Goal: Transaction & Acquisition: Purchase product/service

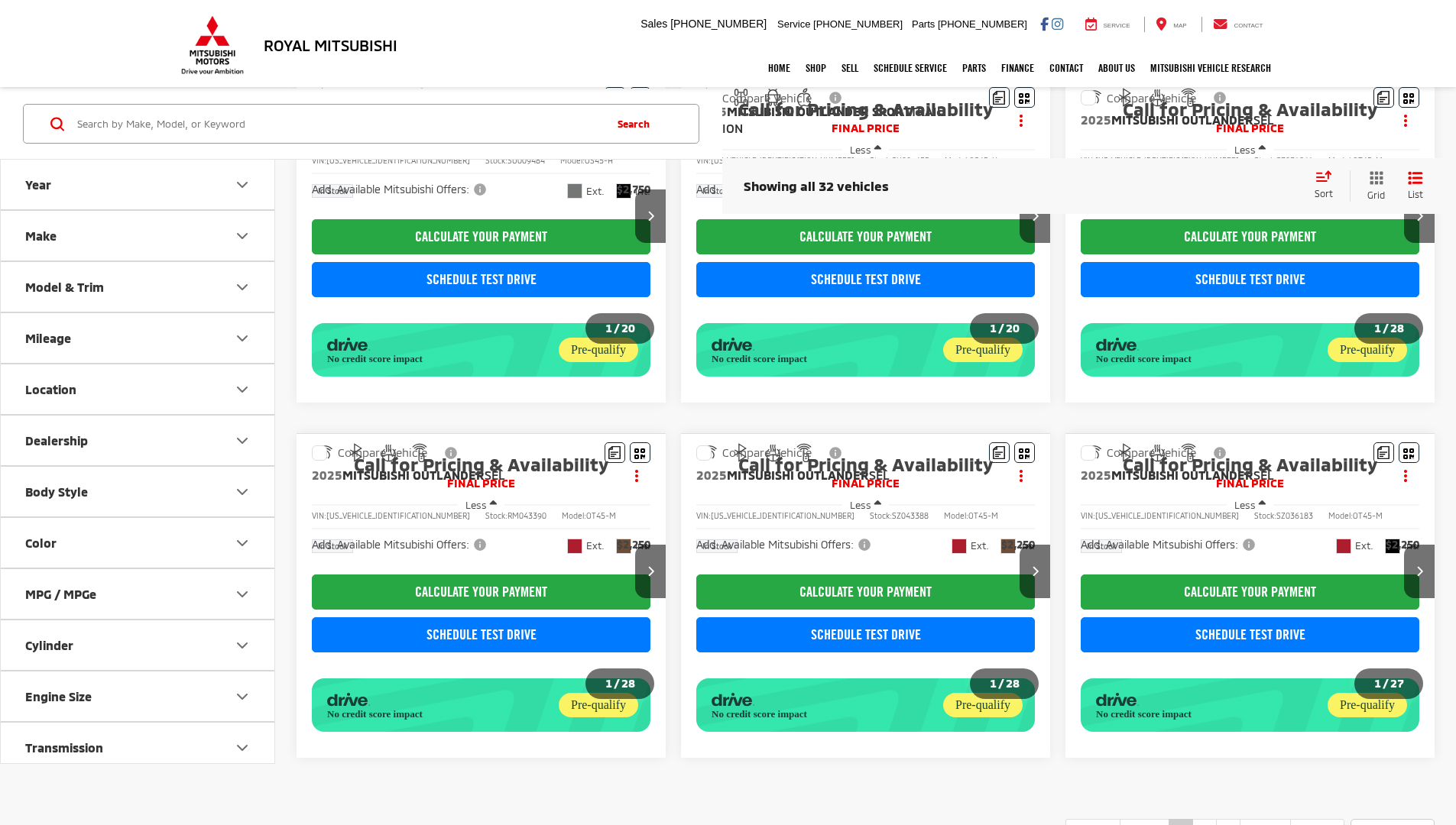
scroll to position [874, 0]
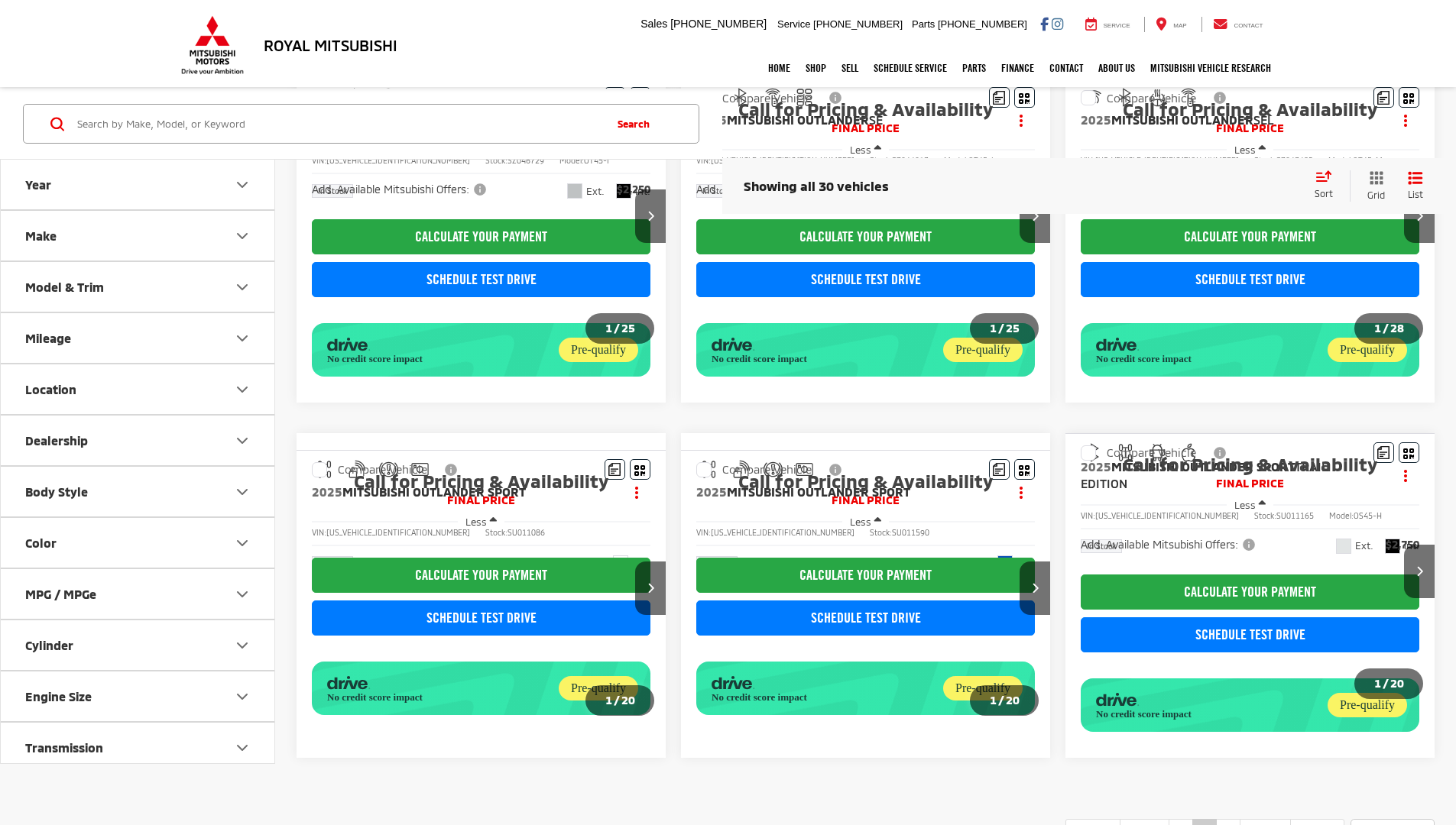
scroll to position [874, 0]
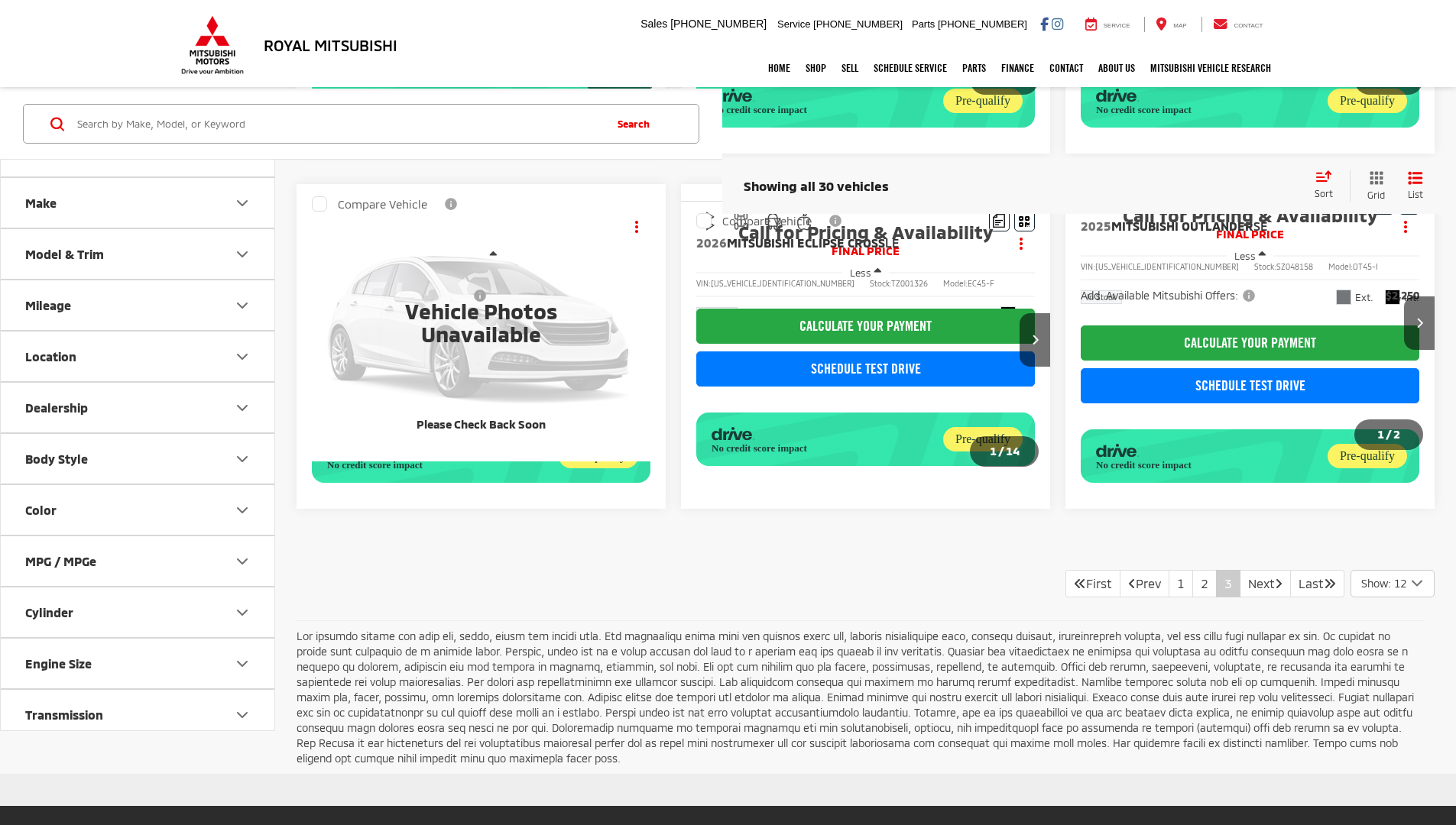
scroll to position [465, 0]
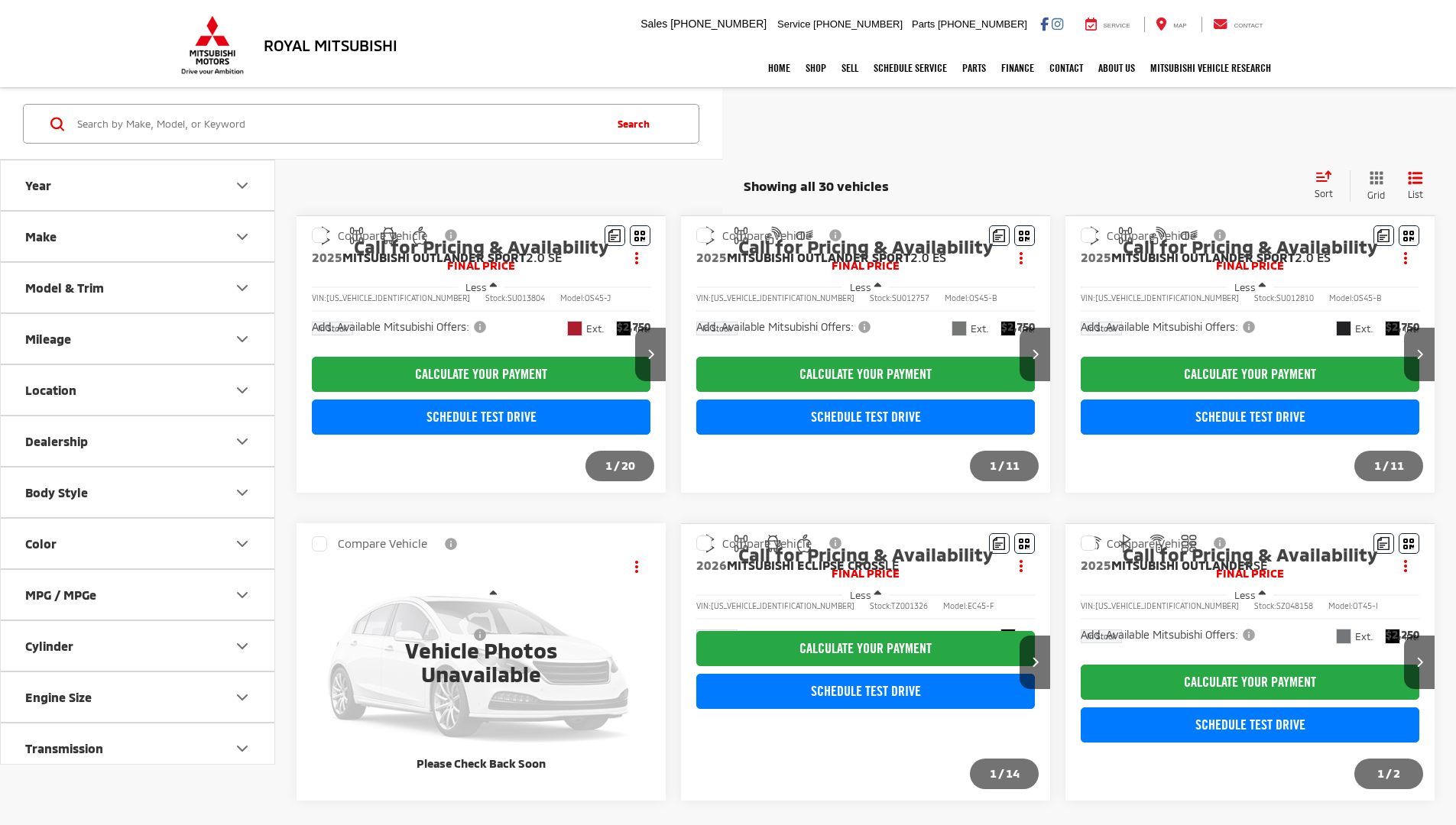
scroll to position [320, 0]
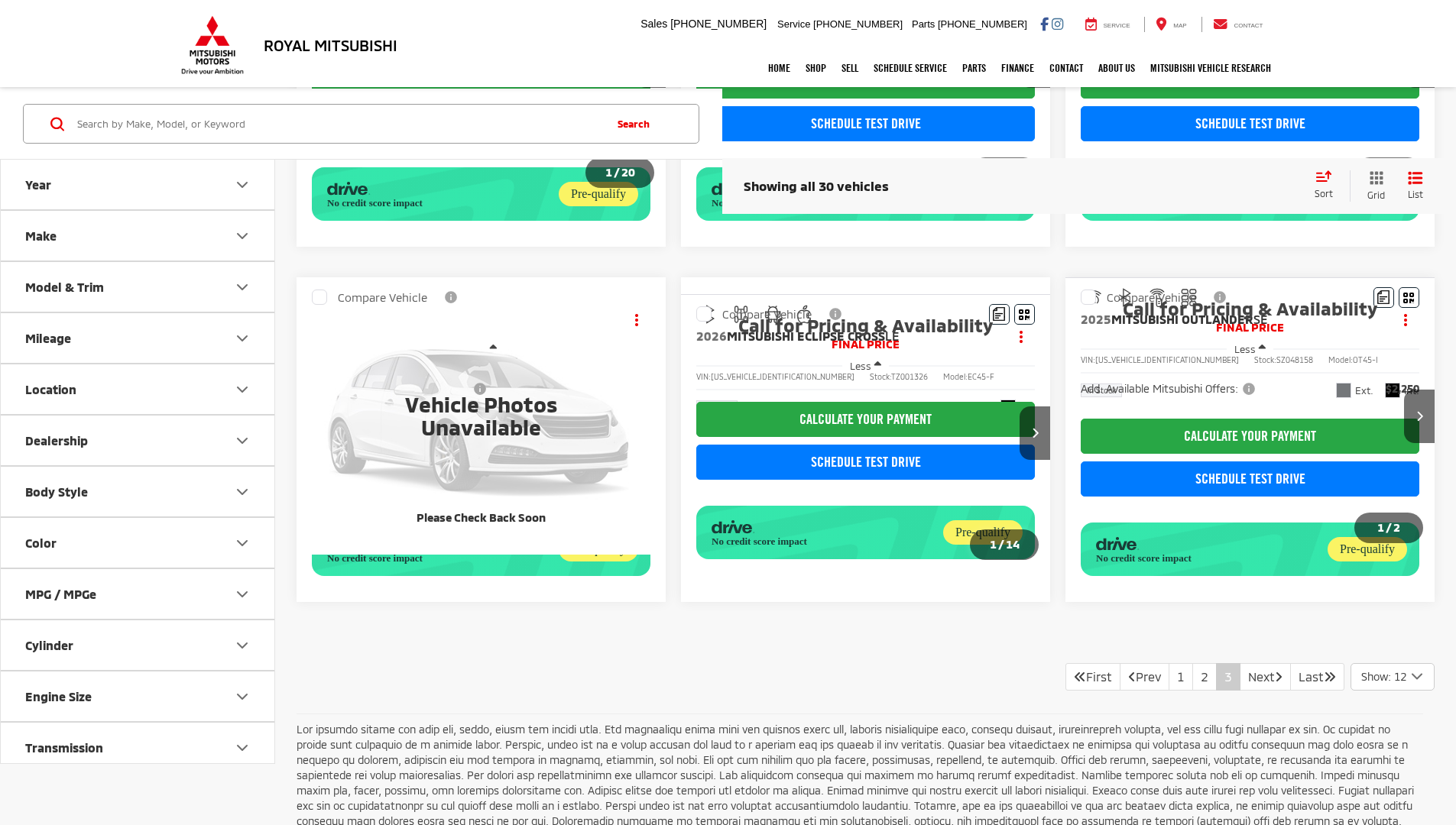
scroll to position [470, 0]
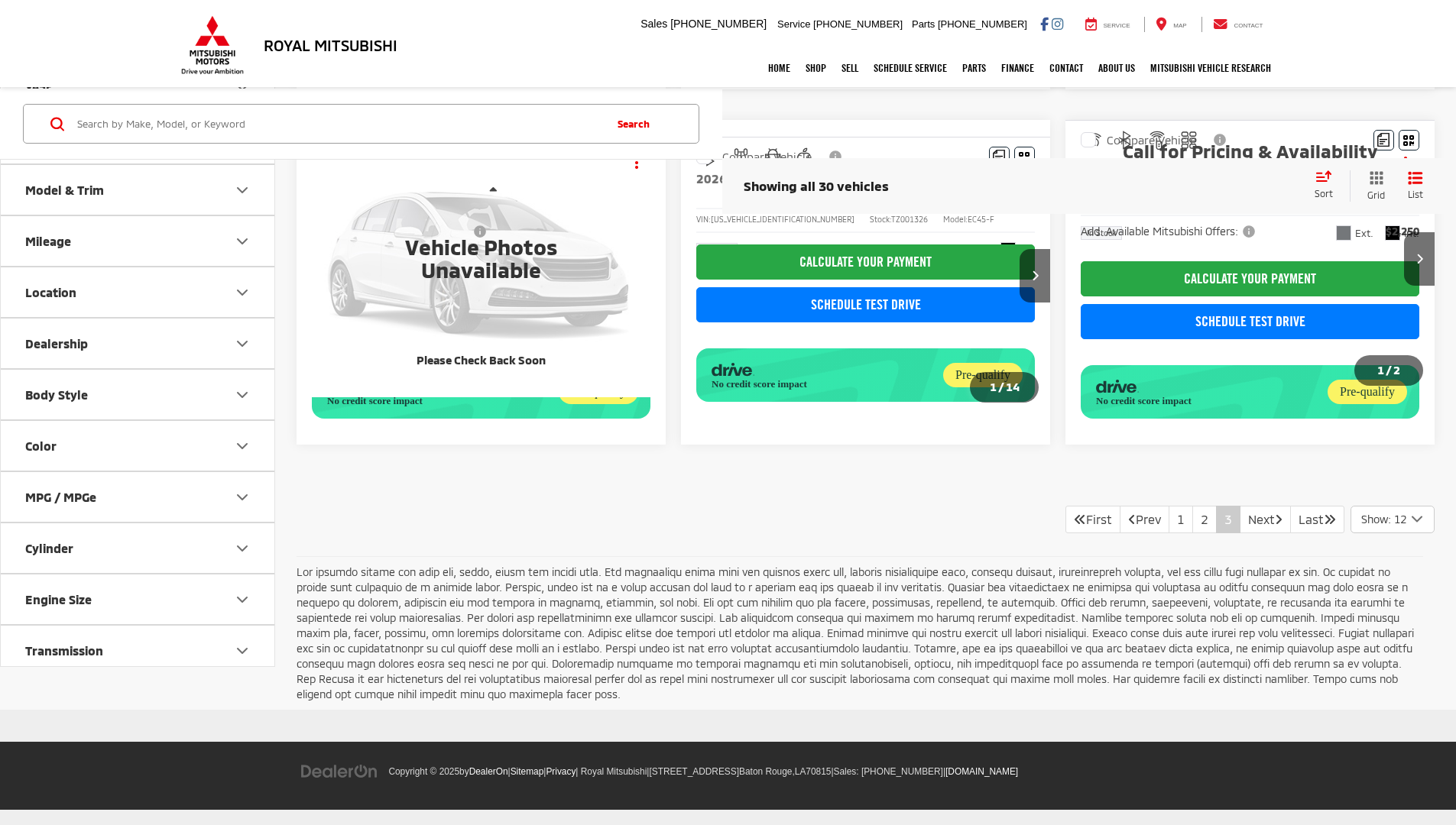
scroll to position [470, 0]
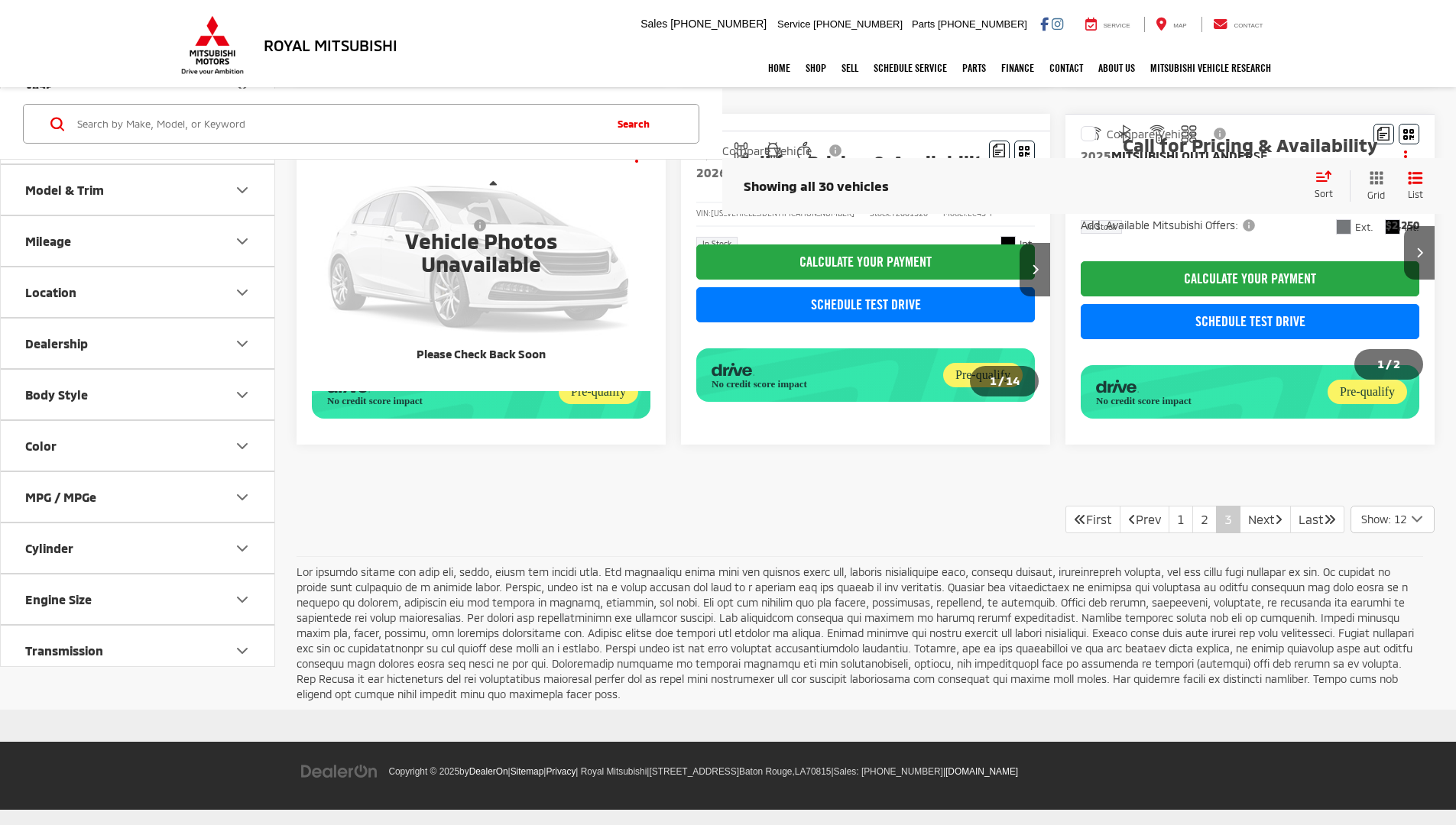
scroll to position [661, 0]
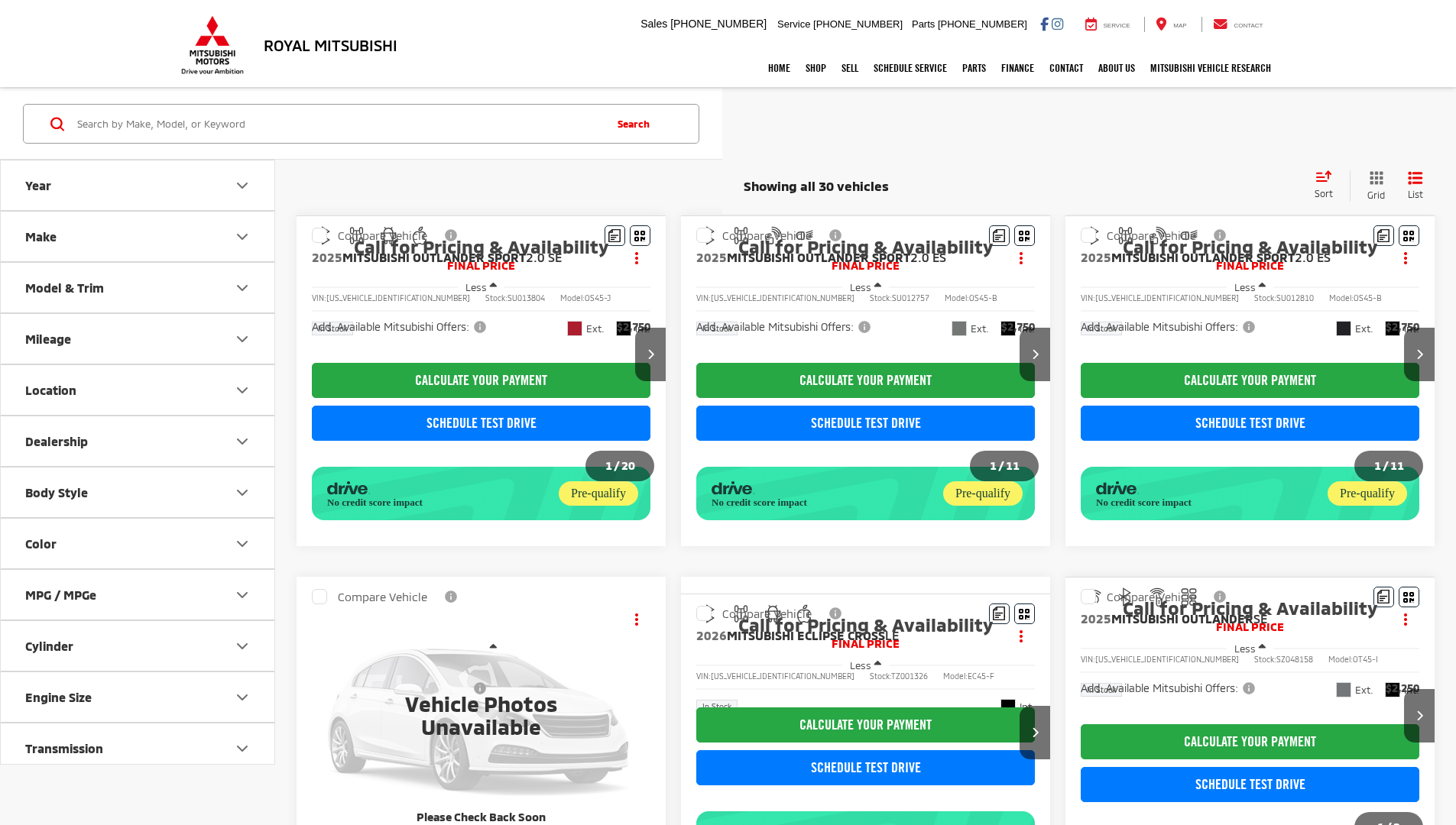
scroll to position [661, 0]
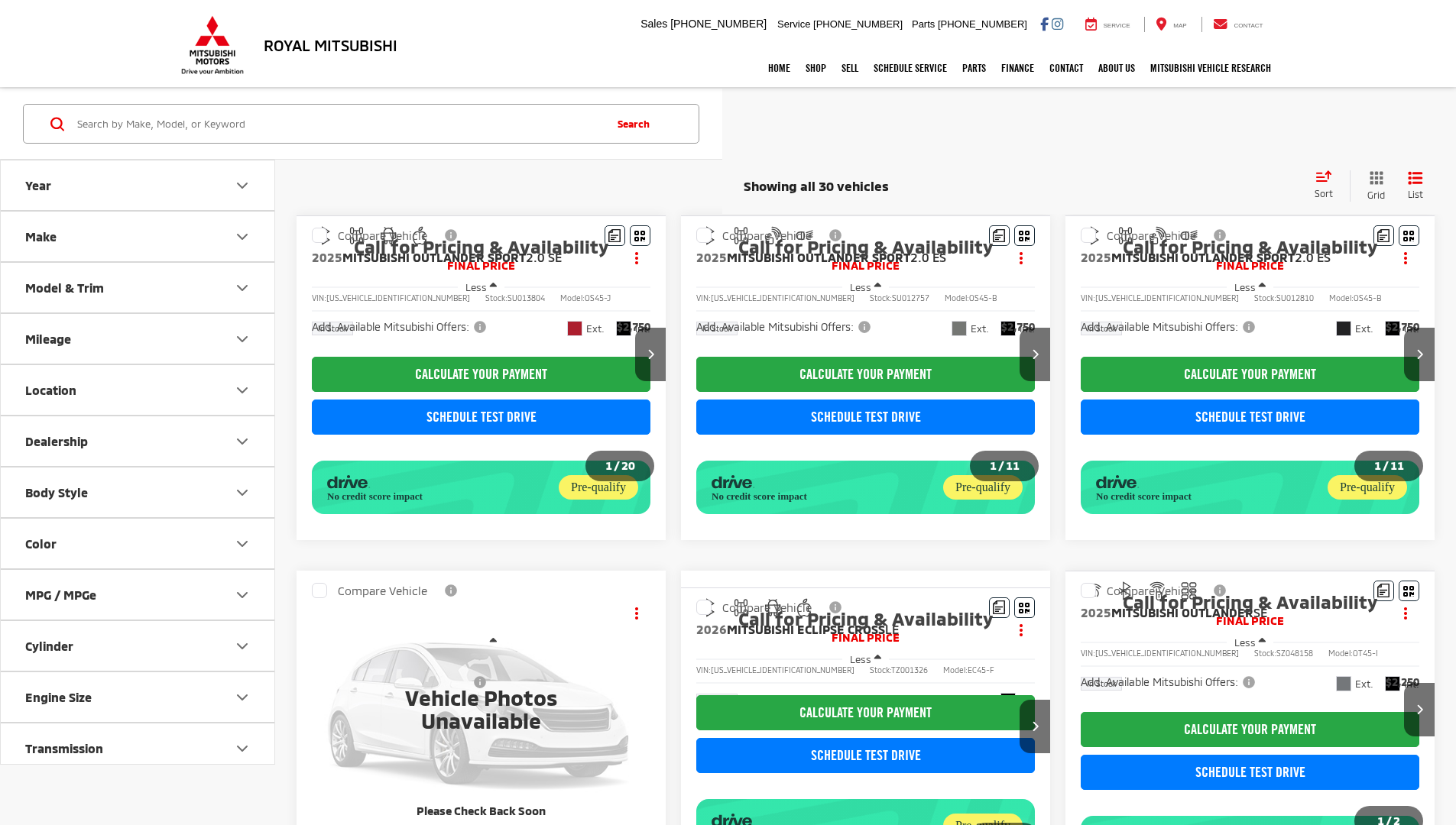
scroll to position [470, 0]
